Goal: Find specific page/section: Find specific page/section

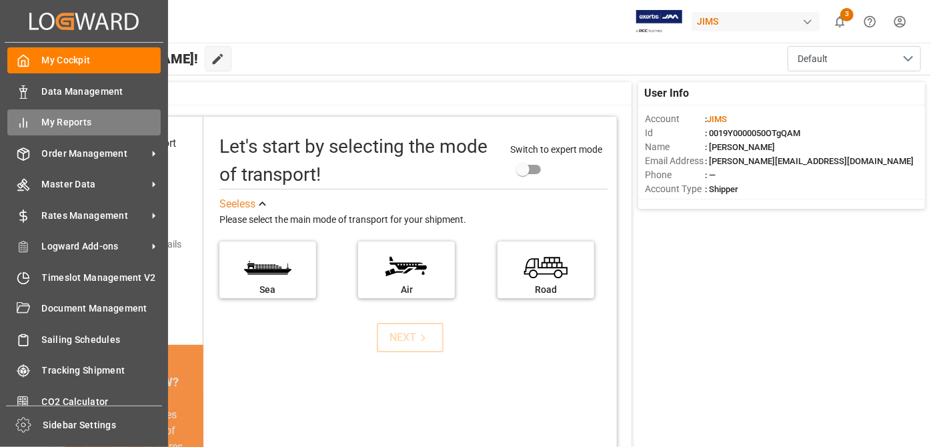
click at [119, 125] on span "My Reports" at bounding box center [101, 122] width 119 height 14
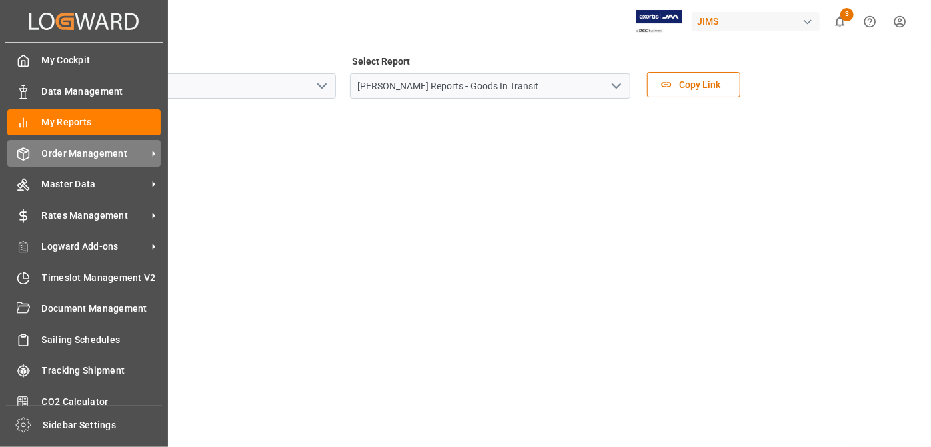
click at [107, 158] on span "Order Management" at bounding box center [94, 154] width 105 height 14
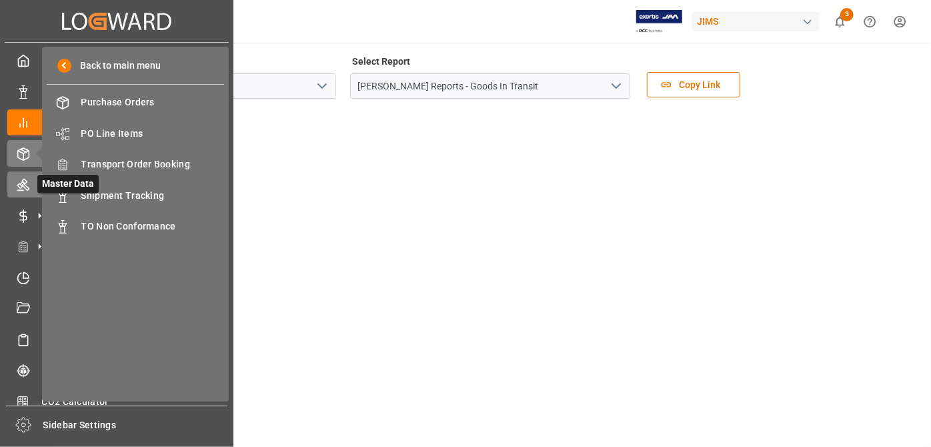
click at [21, 185] on icon at bounding box center [23, 185] width 12 height 12
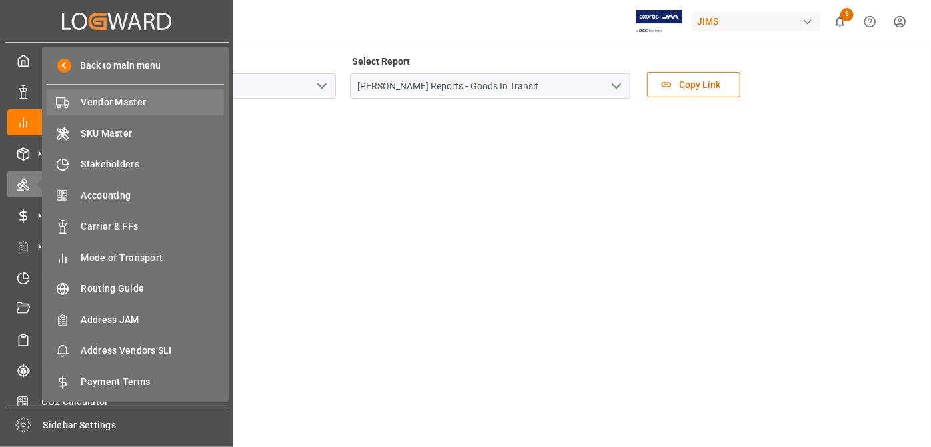
click at [131, 110] on div "Vendor Master Vendor Master" at bounding box center [135, 102] width 177 height 26
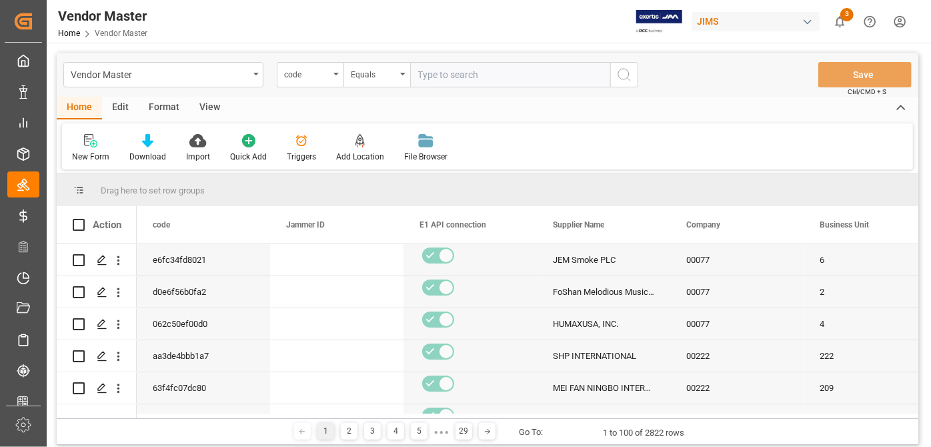
click at [306, 84] on div "code" at bounding box center [310, 74] width 67 height 25
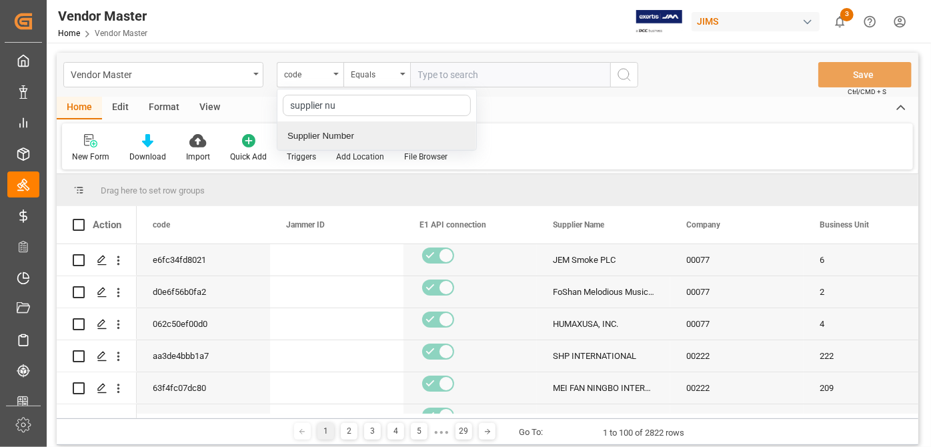
type input "supplier num"
click at [355, 127] on div "Supplier Number" at bounding box center [376, 136] width 199 height 28
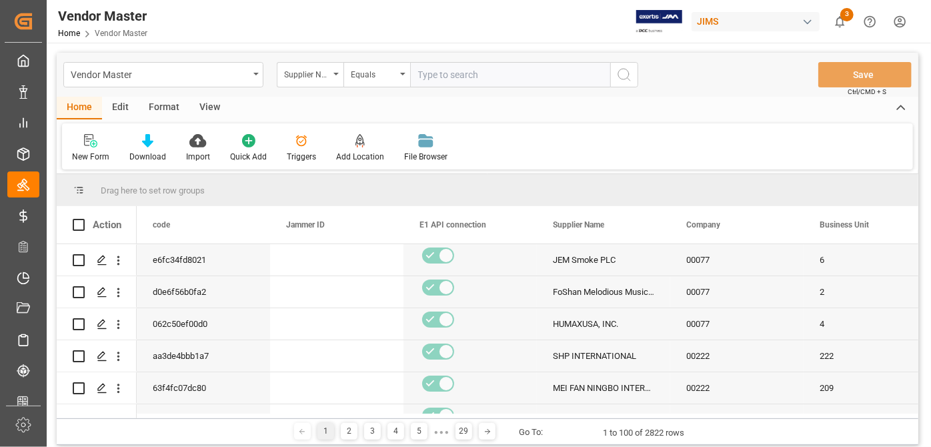
click at [476, 77] on input "text" at bounding box center [510, 74] width 200 height 25
paste input "752487"
type input "752487"
